Goal: Task Accomplishment & Management: Use online tool/utility

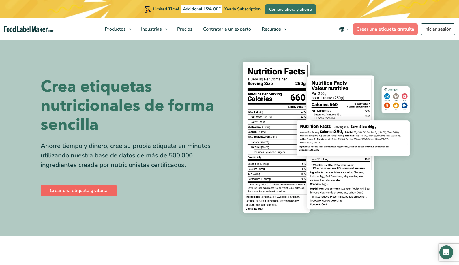
click at [60, 191] on link "Crear una etiqueta gratuita" at bounding box center [79, 191] width 76 height 12
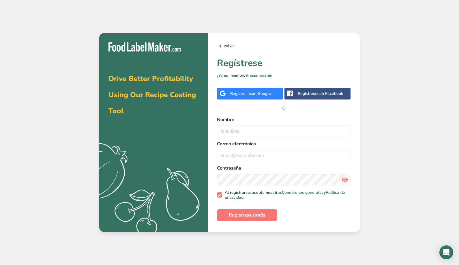
click at [259, 95] on span "con Google" at bounding box center [260, 93] width 21 height 5
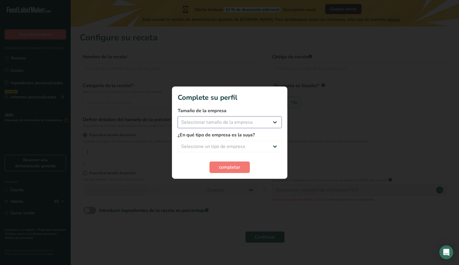
select select "1"
select select "3"
click at [224, 168] on span "completar" at bounding box center [229, 167] width 21 height 7
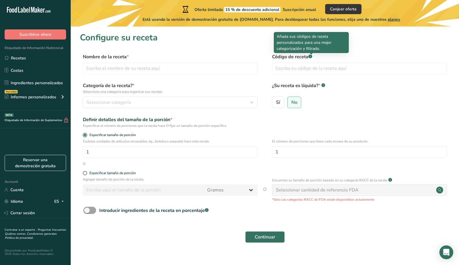
click at [311, 57] on rect at bounding box center [310, 56] width 4 height 4
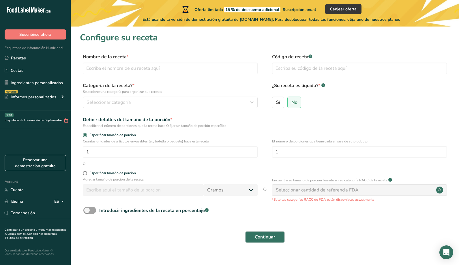
click at [311, 57] on rect at bounding box center [310, 56] width 4 height 4
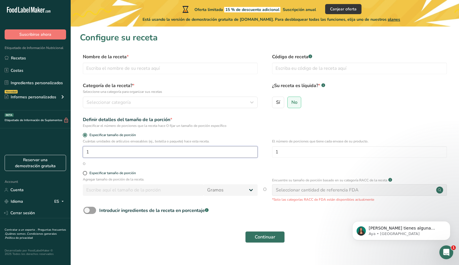
click at [140, 156] on input "1" at bounding box center [170, 152] width 175 height 12
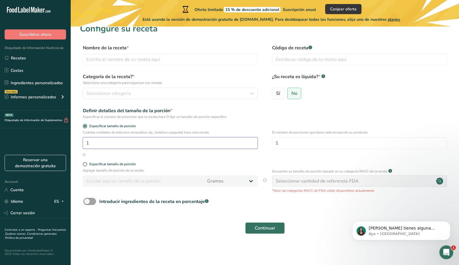
scroll to position [9, 0]
click at [86, 166] on span at bounding box center [85, 164] width 4 height 4
click at [86, 166] on input "Especificar tamaño de porción" at bounding box center [85, 165] width 4 height 4
radio input "true"
radio input "false"
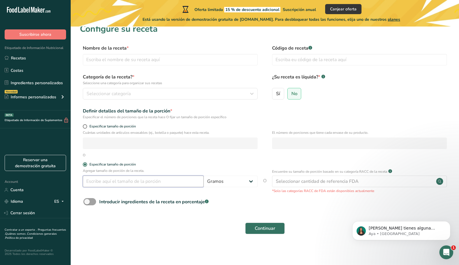
click at [91, 185] on input "number" at bounding box center [143, 182] width 121 height 12
type input "60"
click at [293, 182] on div "Seleccionar cantidad de referencia FDA" at bounding box center [317, 181] width 83 height 7
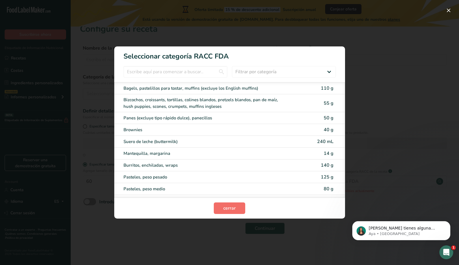
click at [216, 207] on button "cerrar" at bounding box center [229, 208] width 31 height 12
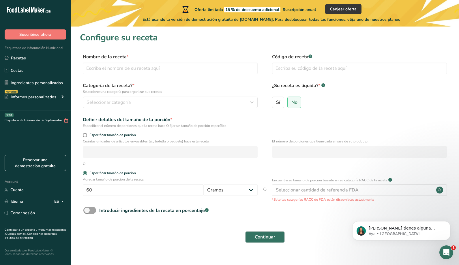
scroll to position [0, 0]
